Goal: Task Accomplishment & Management: Use online tool/utility

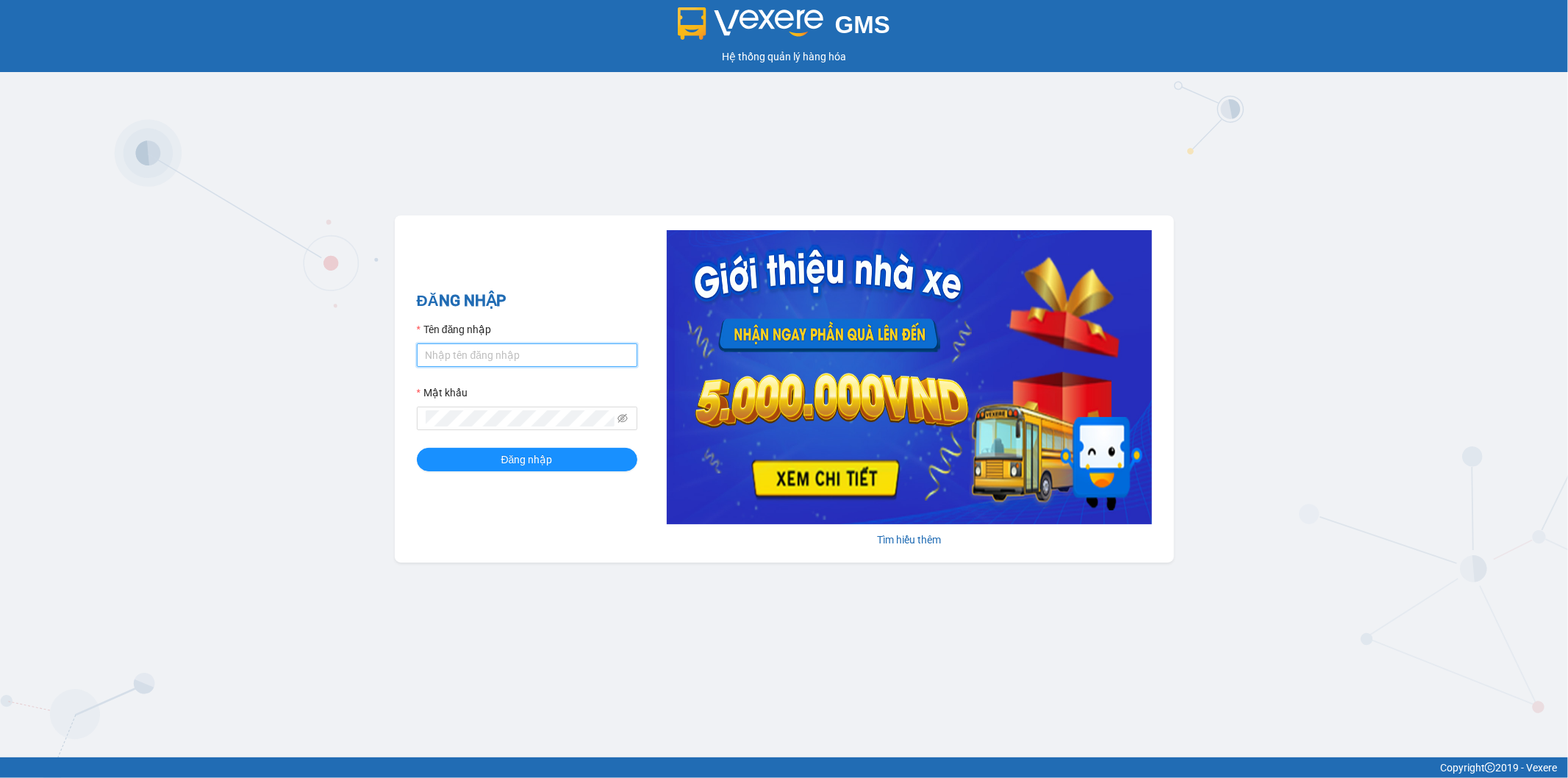
click at [567, 355] on input "Tên đăng nhập" at bounding box center [527, 354] width 220 height 23
type input "A"
type input "H"
type input "bthanh.thoidai"
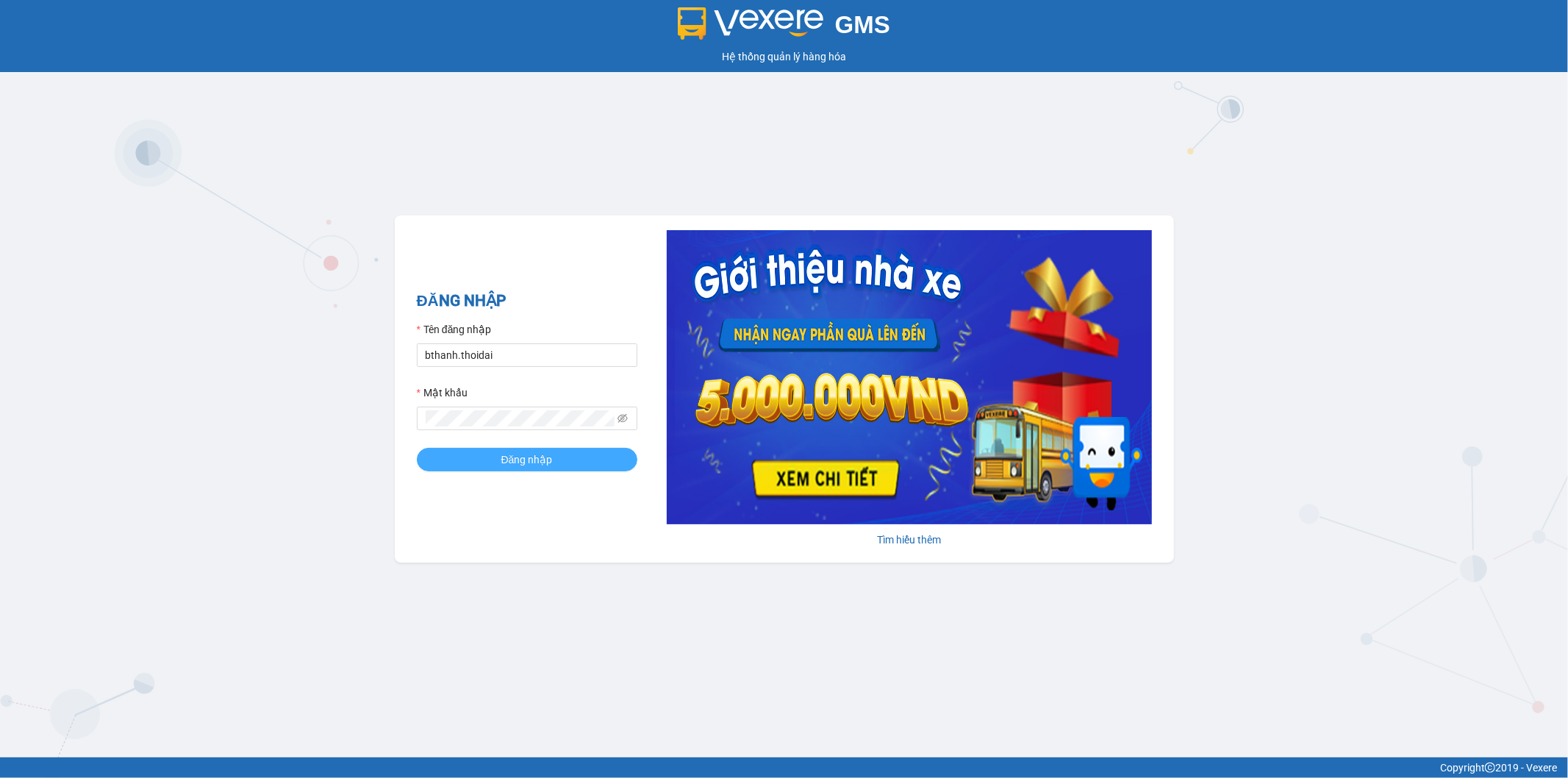
click at [479, 462] on button "Đăng nhập" at bounding box center [527, 459] width 220 height 23
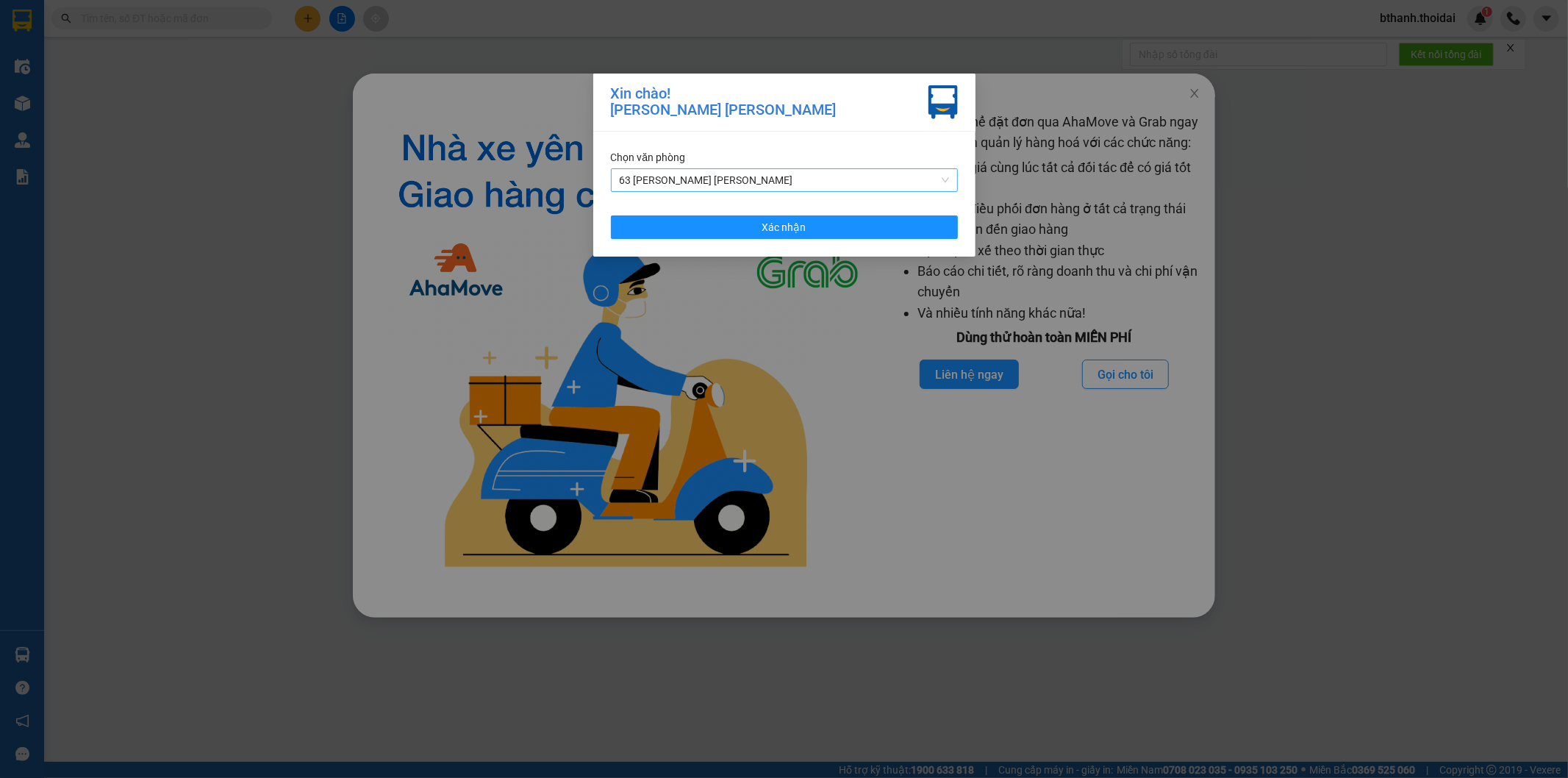
click at [666, 177] on span "63 [PERSON_NAME] [PERSON_NAME]" at bounding box center [784, 180] width 329 height 22
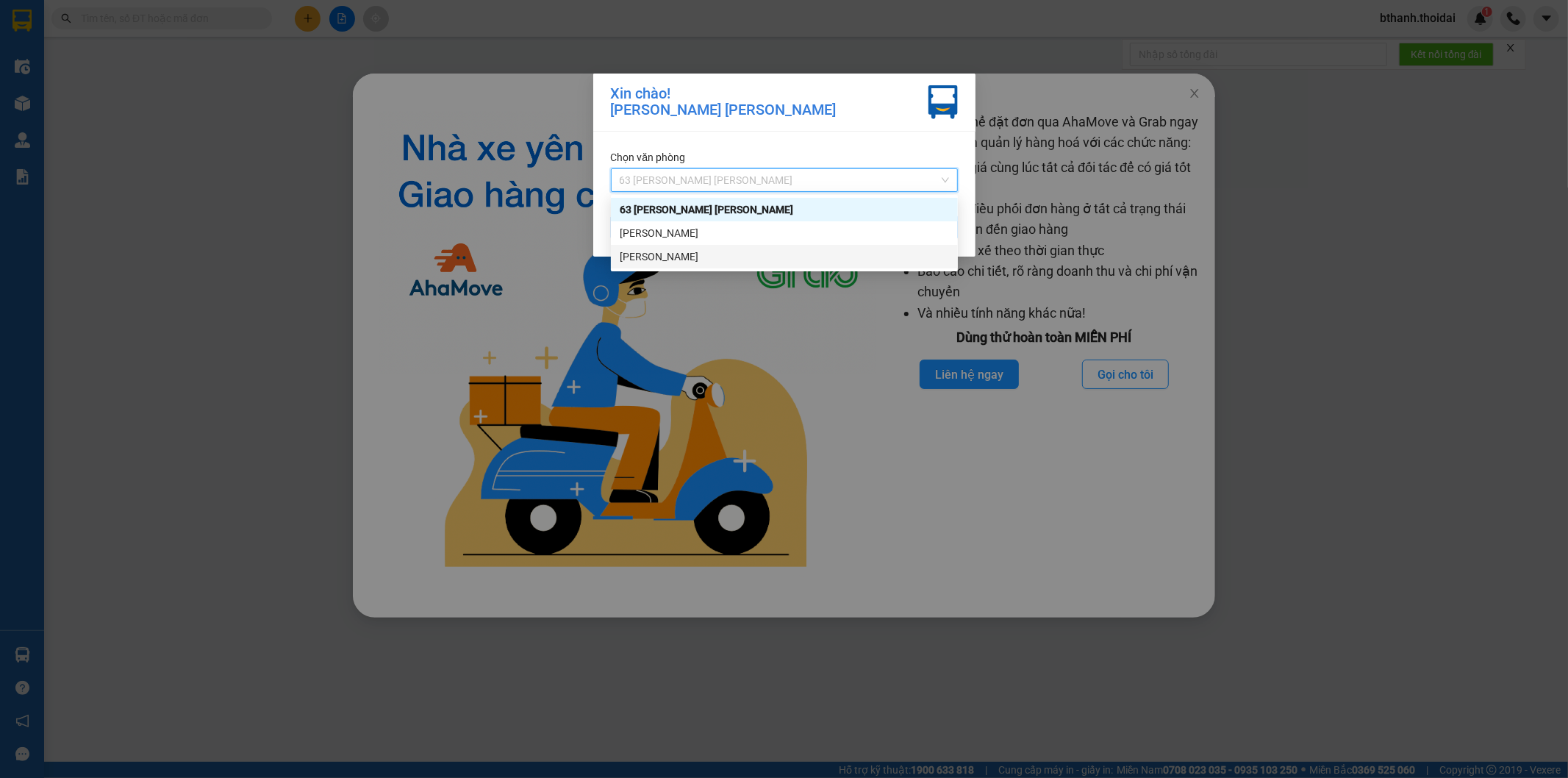
click at [644, 251] on div "[PERSON_NAME]" at bounding box center [784, 256] width 329 height 16
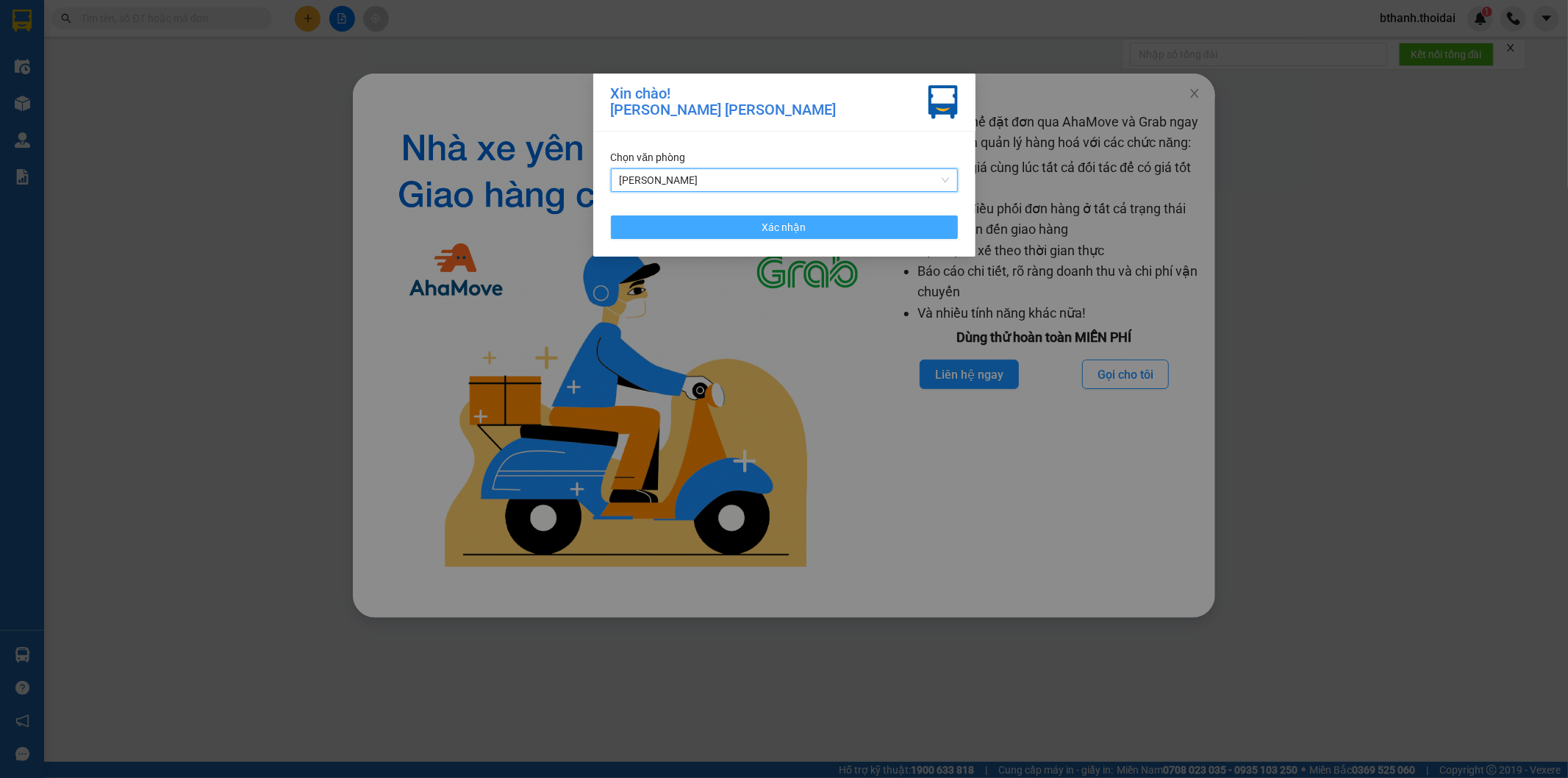
click at [707, 230] on button "Xác nhận" at bounding box center [784, 227] width 347 height 23
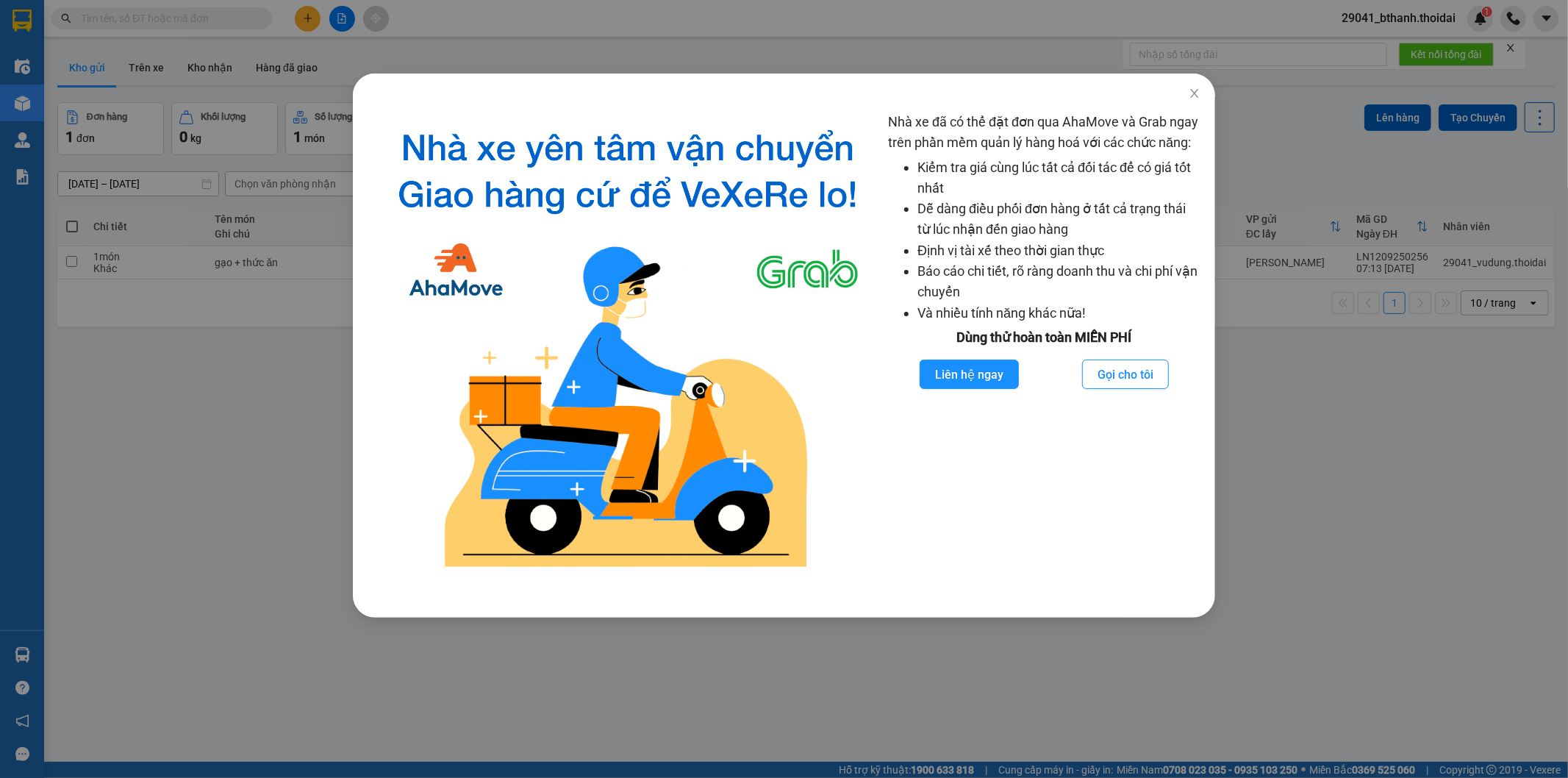
click at [282, 398] on div "Nhà xe đã có thể đặt đơn qua AhaMove và Grab ngay trên phần mềm quản lý hàng ho…" at bounding box center [784, 389] width 1568 height 778
